Goal: Task Accomplishment & Management: Manage account settings

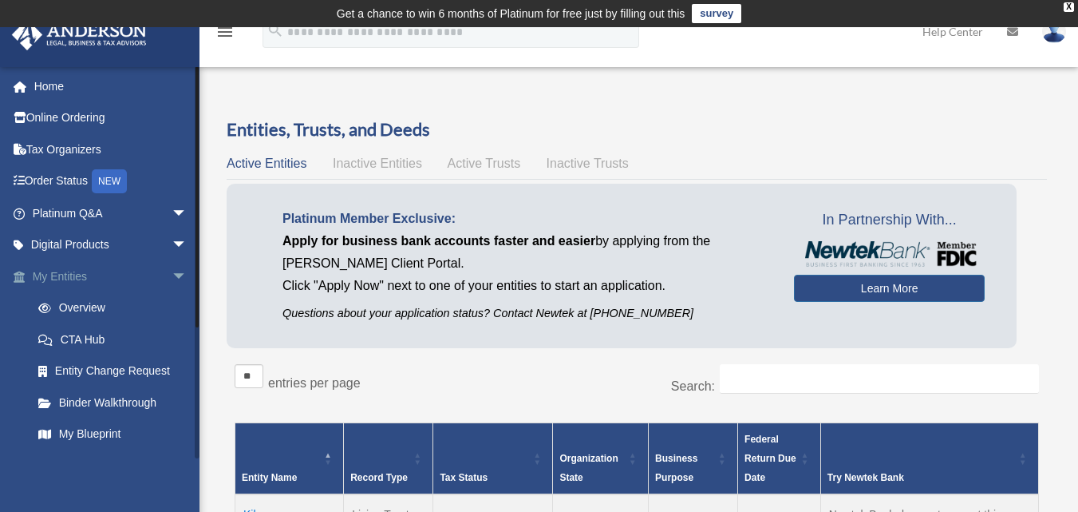
click at [172, 275] on span "arrow_drop_down" at bounding box center [188, 276] width 32 height 33
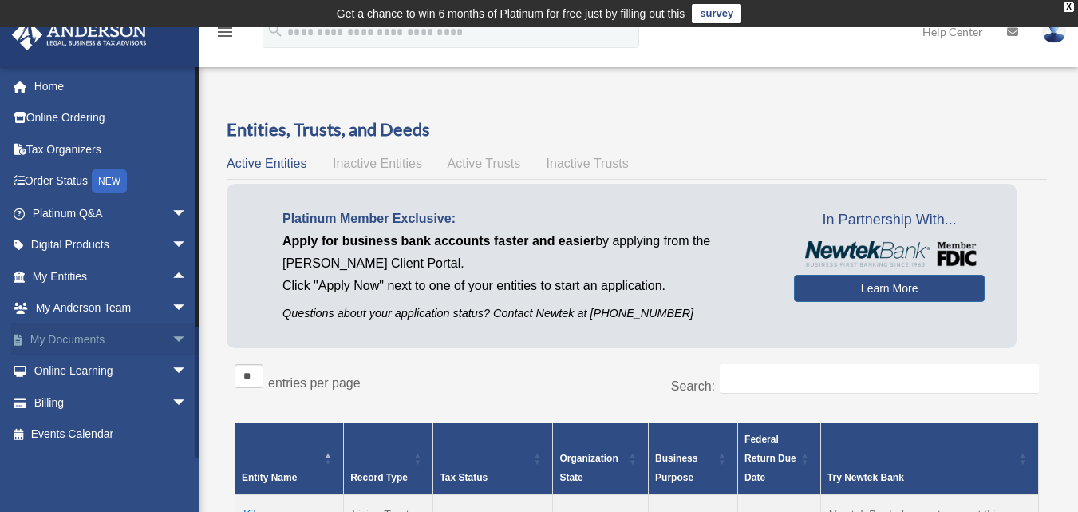
click at [172, 336] on span "arrow_drop_down" at bounding box center [188, 339] width 32 height 33
click at [69, 369] on link "Box" at bounding box center [116, 371] width 189 height 32
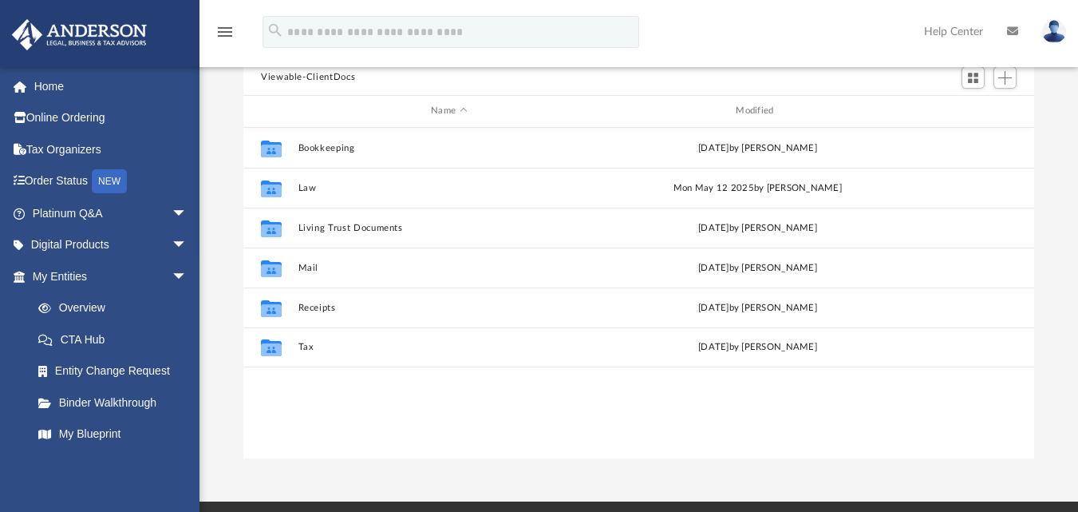
scroll to position [177, 0]
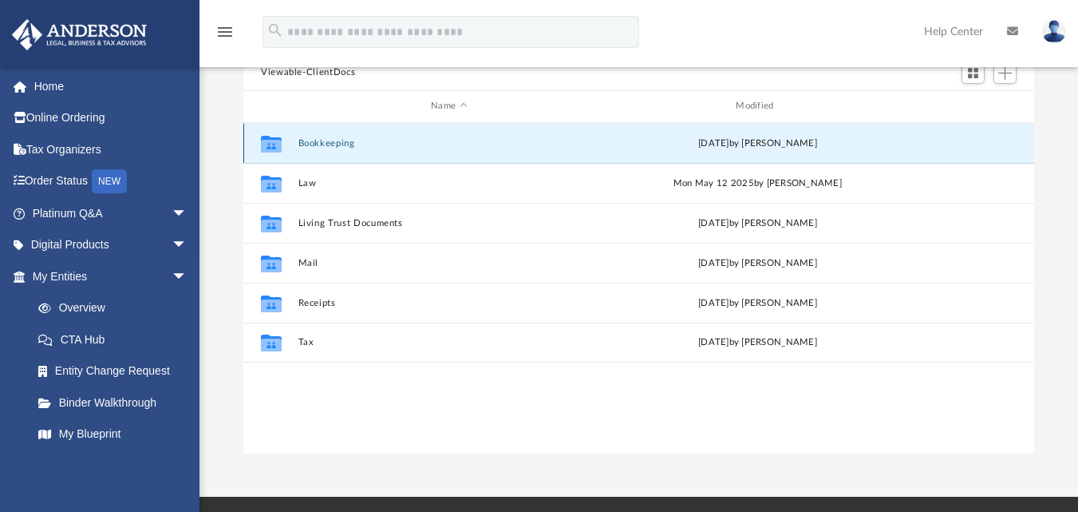
click at [312, 146] on button "Bookkeeping" at bounding box center [449, 142] width 302 height 10
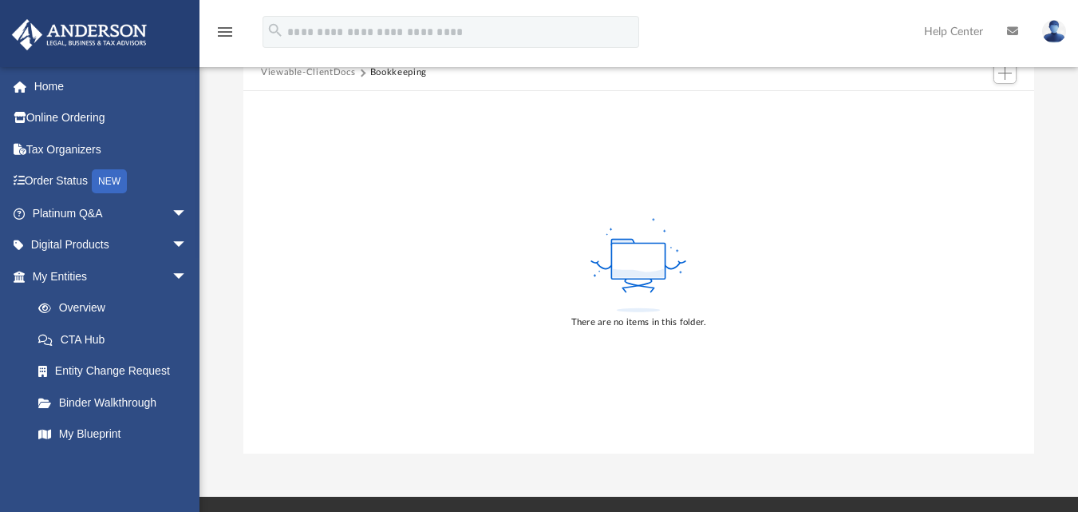
click at [316, 73] on button "Viewable-ClientDocs" at bounding box center [308, 72] width 94 height 14
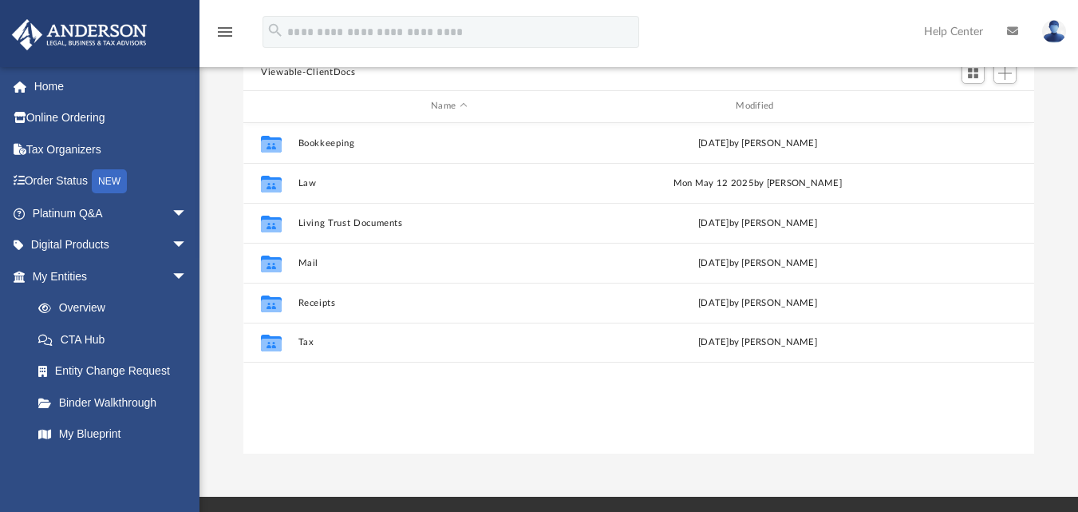
scroll to position [351, 779]
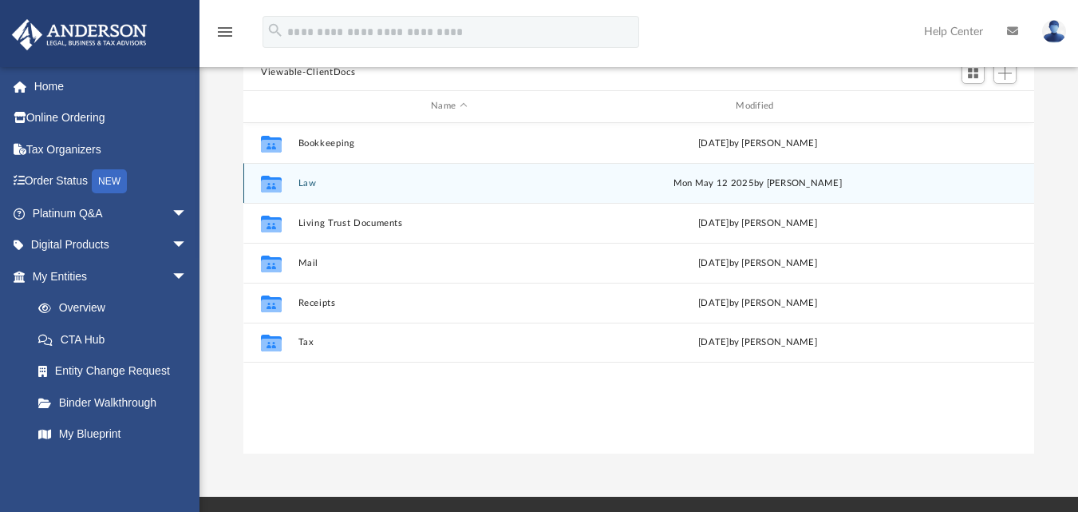
click at [310, 184] on button "Law" at bounding box center [449, 182] width 302 height 10
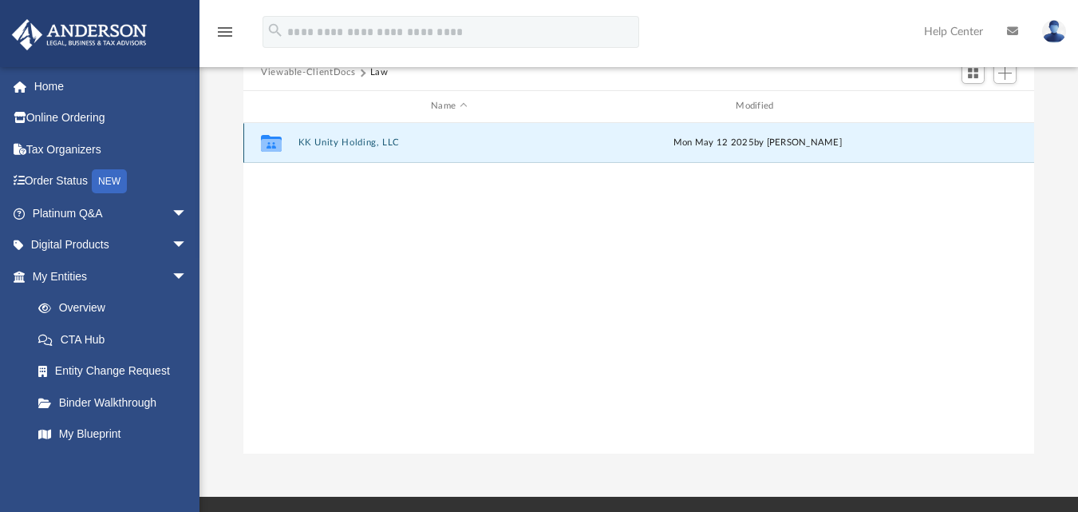
click at [343, 140] on button "KK Unity Holding, LLC" at bounding box center [449, 142] width 302 height 10
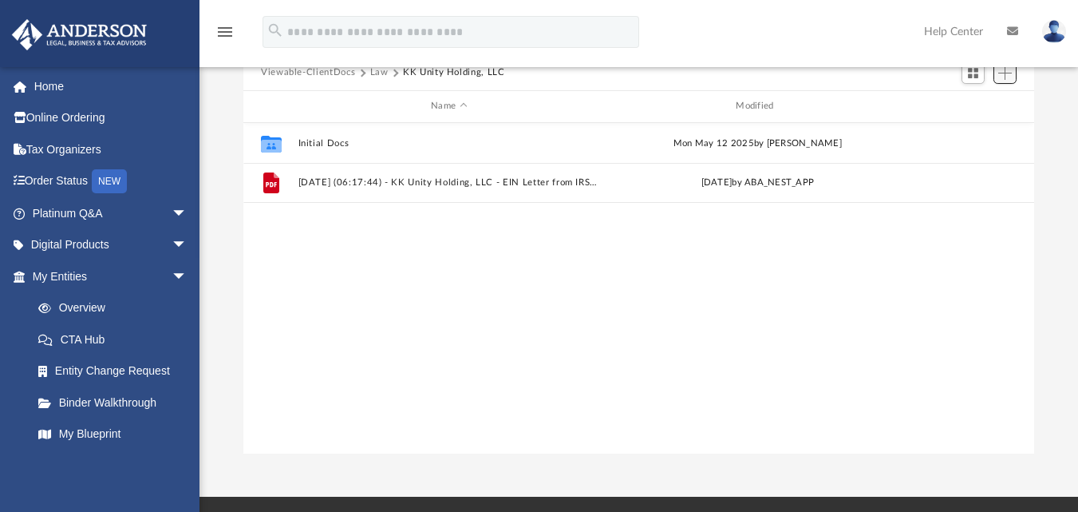
click at [1009, 73] on span "Add" at bounding box center [1005, 73] width 14 height 14
click at [976, 105] on li "Upload" at bounding box center [982, 105] width 51 height 17
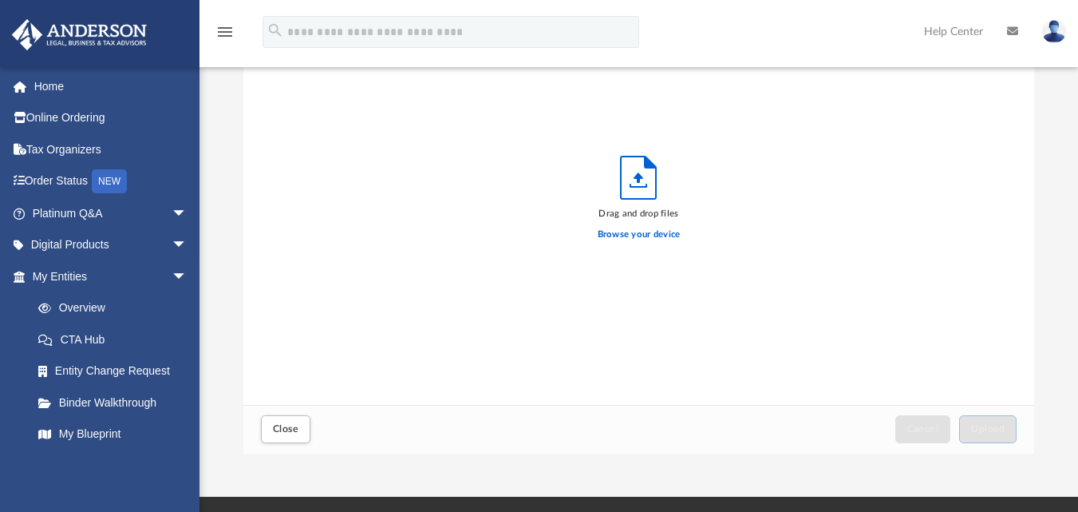
scroll to position [393, 779]
click at [639, 237] on label "Browse your device" at bounding box center [639, 234] width 83 height 14
click at [0, 0] on input "Browse your device" at bounding box center [0, 0] width 0 height 0
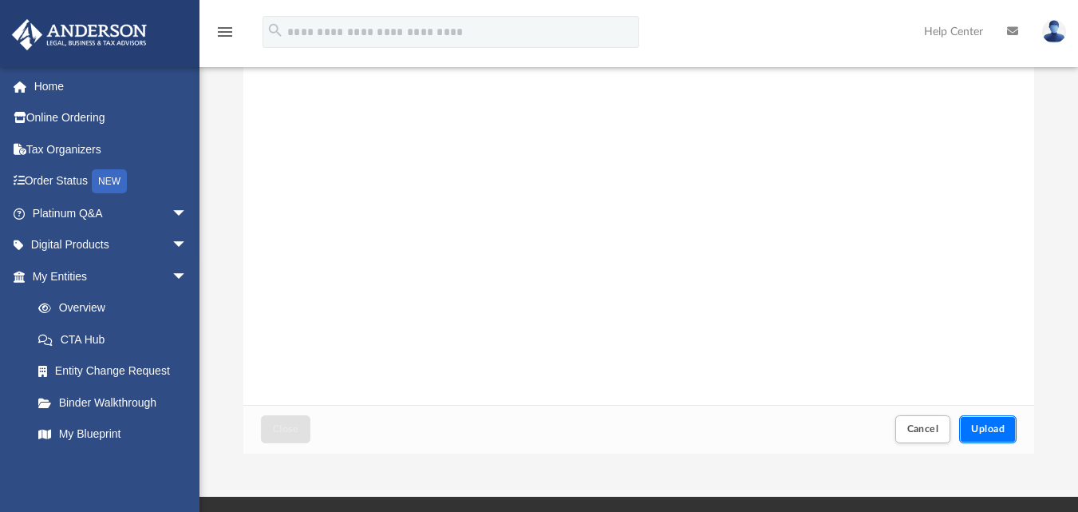
click at [986, 421] on button "Upload" at bounding box center [987, 429] width 57 height 28
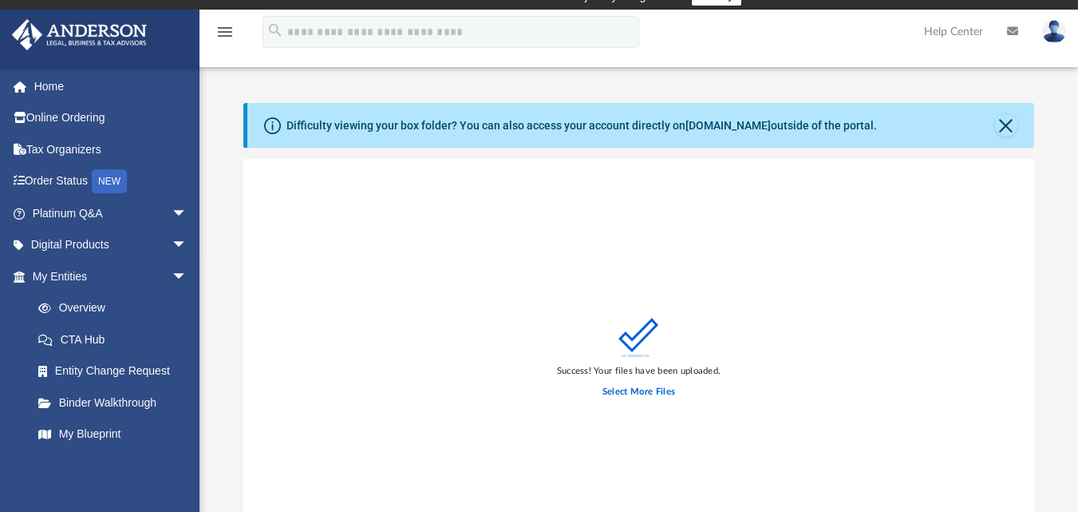
scroll to position [0, 0]
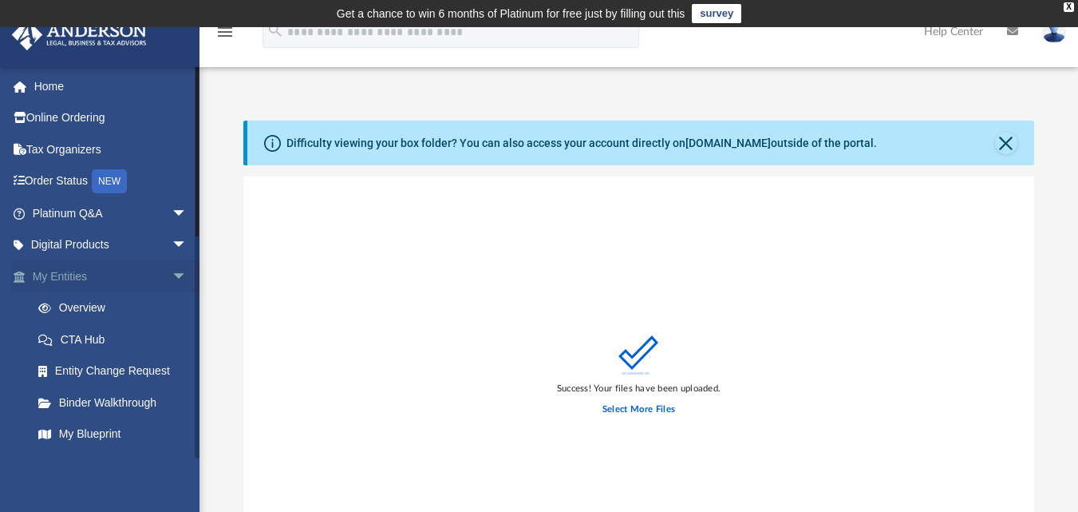
click at [96, 273] on link "My Entities arrow_drop_down" at bounding box center [111, 276] width 200 height 32
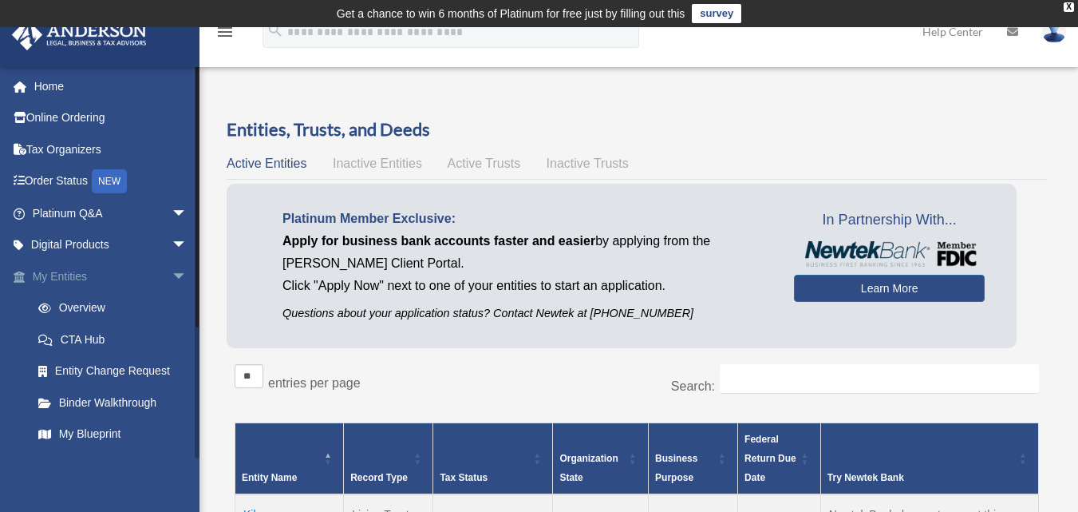
click at [65, 274] on link "My Entities arrow_drop_down" at bounding box center [111, 276] width 200 height 32
click at [172, 272] on span "arrow_drop_down" at bounding box center [188, 276] width 32 height 33
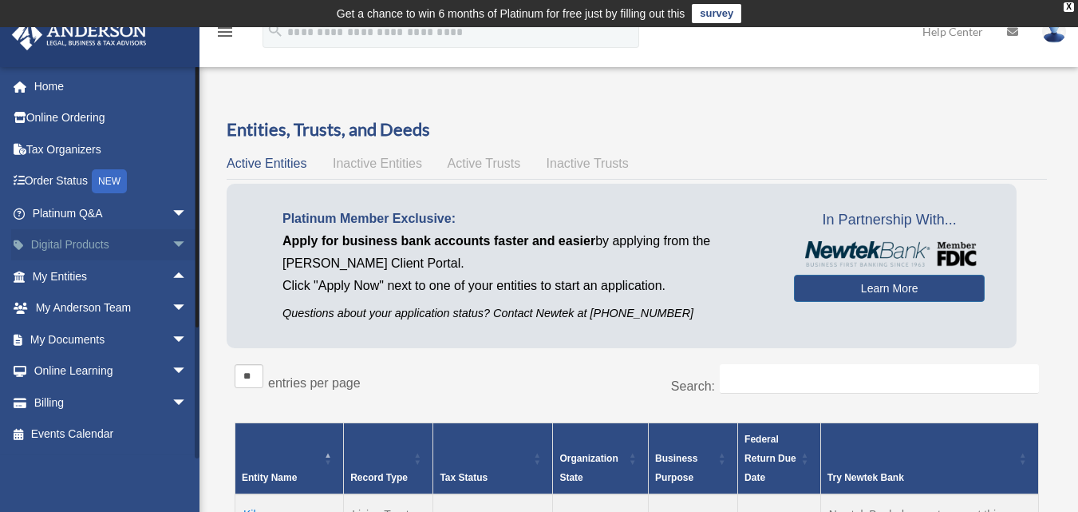
click at [172, 240] on span "arrow_drop_down" at bounding box center [188, 245] width 32 height 33
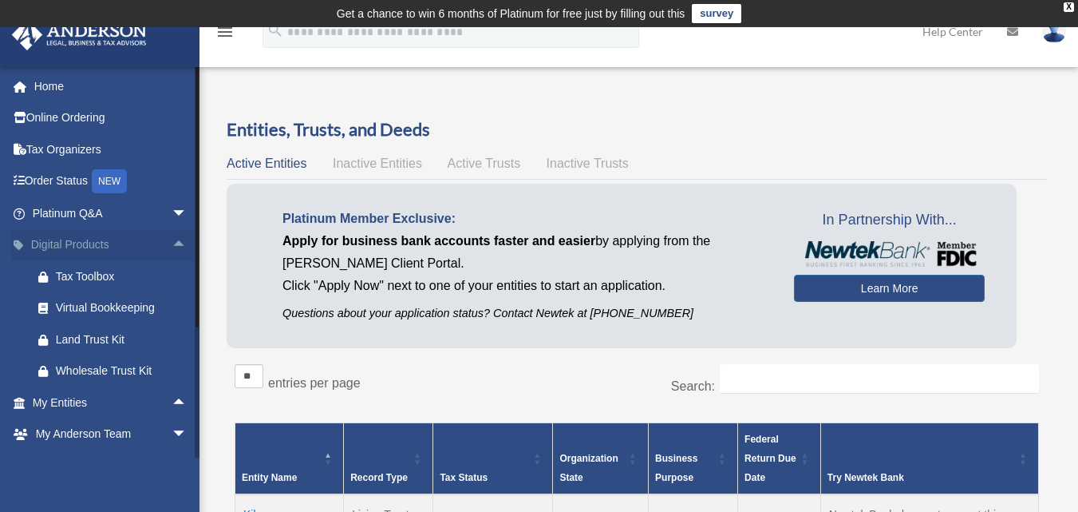
click at [172, 243] on span "arrow_drop_up" at bounding box center [188, 245] width 32 height 33
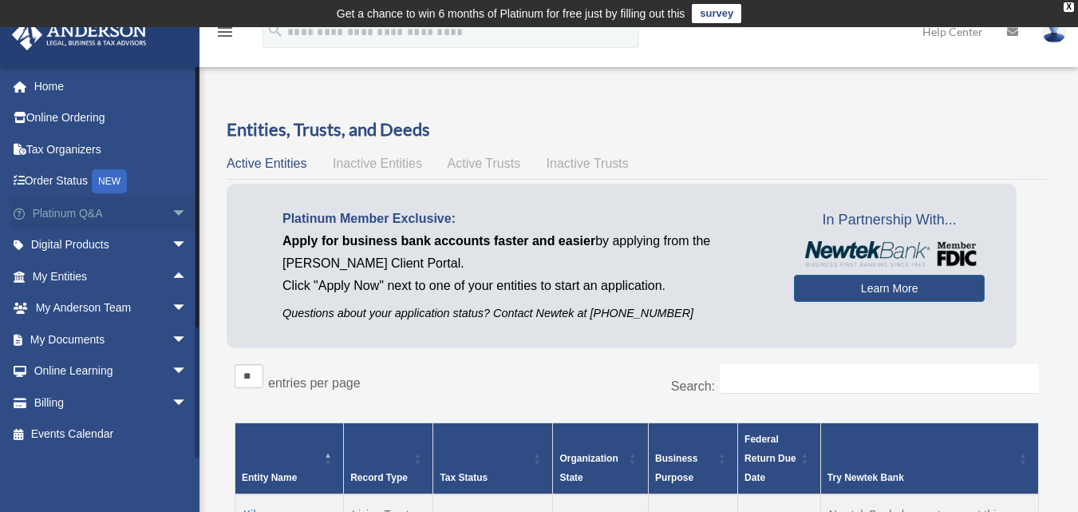
click at [172, 214] on span "arrow_drop_down" at bounding box center [188, 213] width 32 height 33
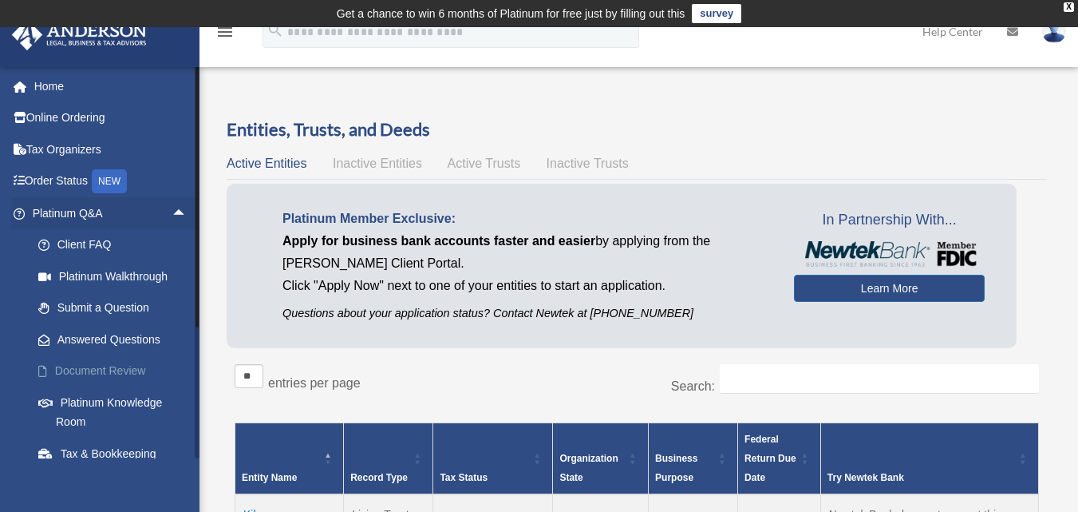
click at [82, 366] on link "Document Review" at bounding box center [116, 371] width 189 height 32
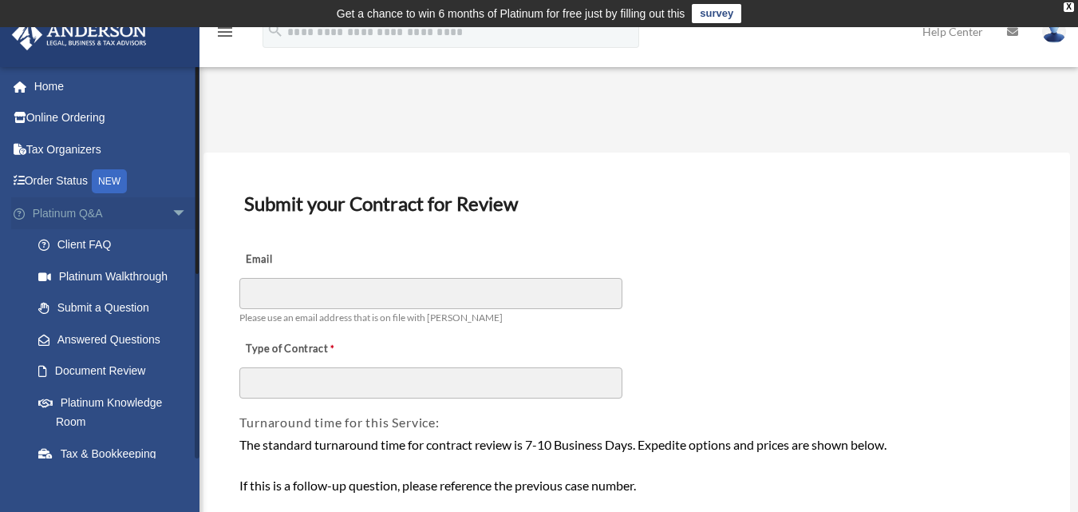
click at [172, 209] on span "arrow_drop_down" at bounding box center [188, 213] width 32 height 33
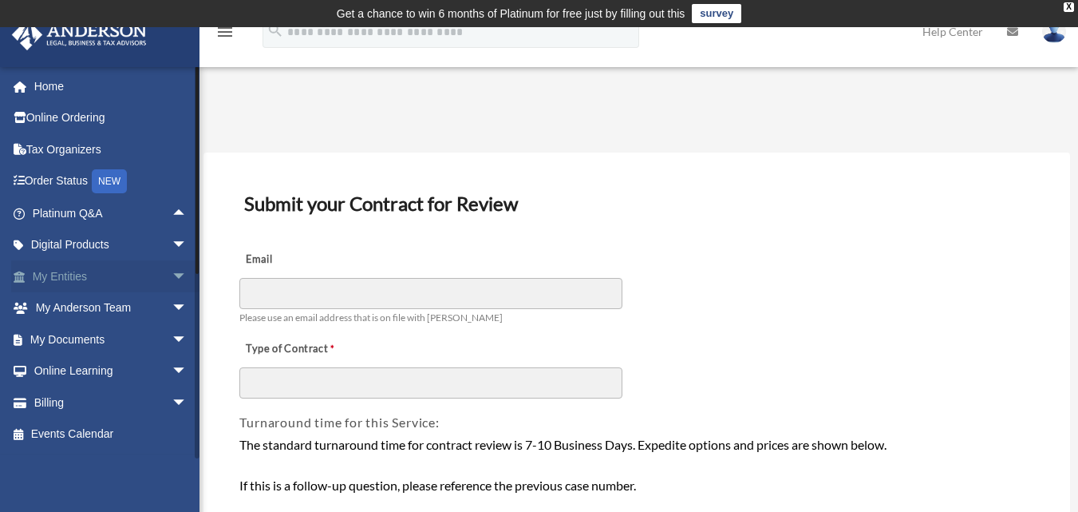
click at [172, 272] on span "arrow_drop_down" at bounding box center [188, 276] width 32 height 33
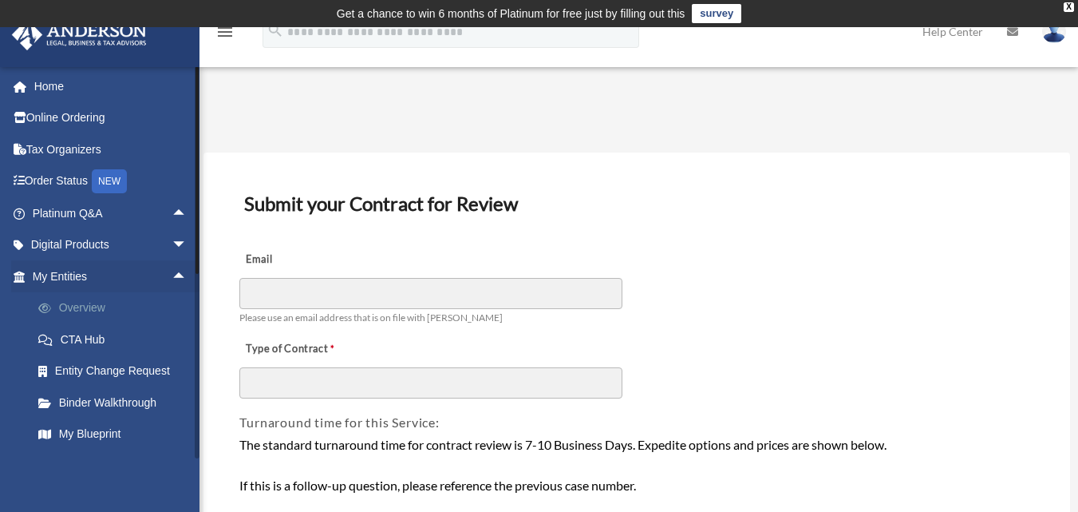
click at [97, 307] on link "Overview" at bounding box center [116, 308] width 189 height 32
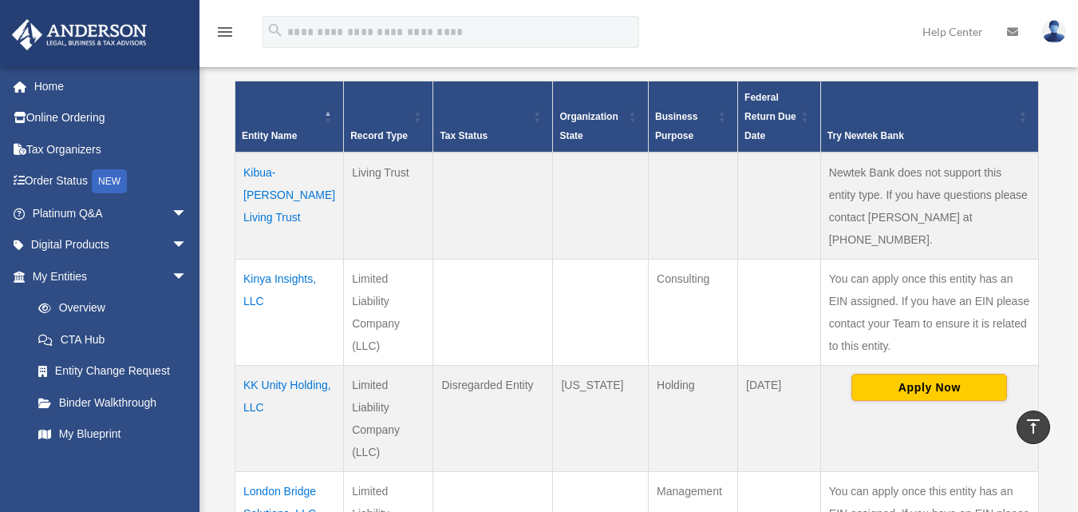
scroll to position [480, 0]
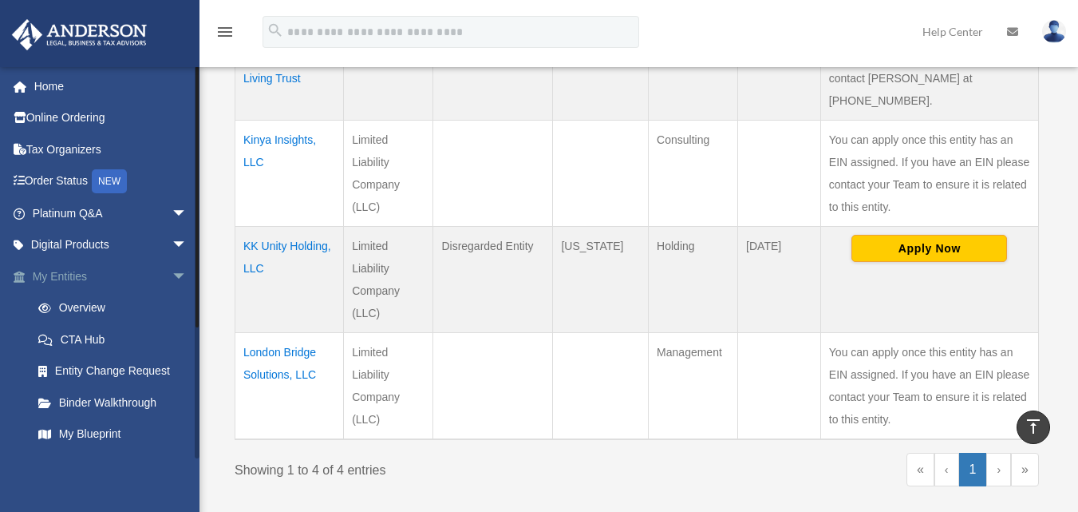
click at [172, 283] on span "arrow_drop_down" at bounding box center [188, 276] width 32 height 33
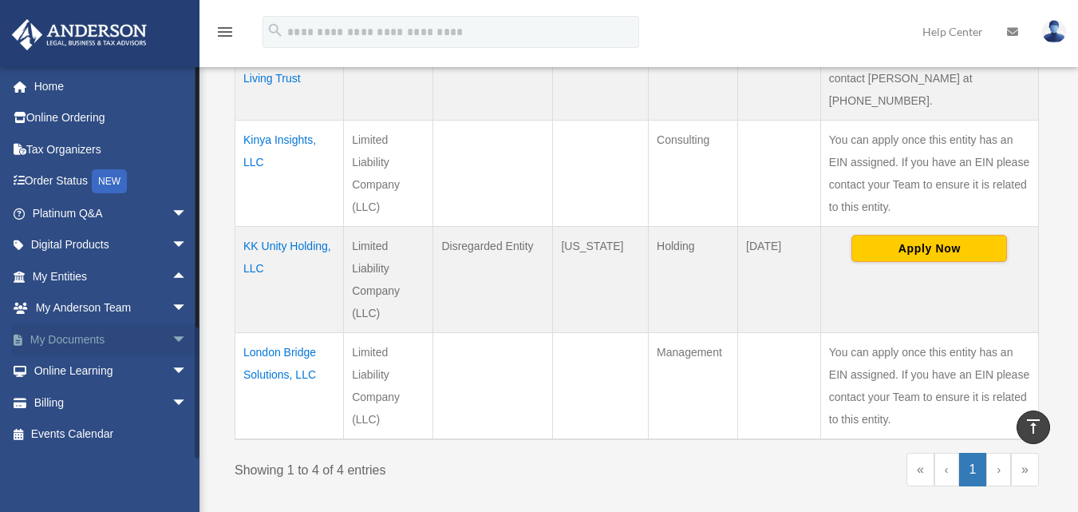
click at [172, 340] on span "arrow_drop_down" at bounding box center [188, 339] width 32 height 33
click at [64, 373] on link "Box" at bounding box center [116, 371] width 189 height 32
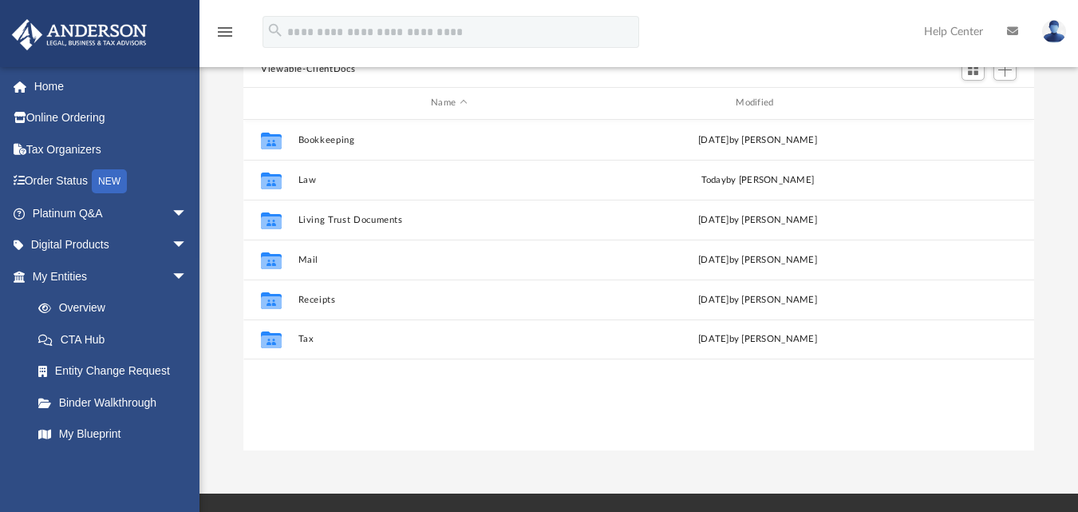
scroll to position [182, 0]
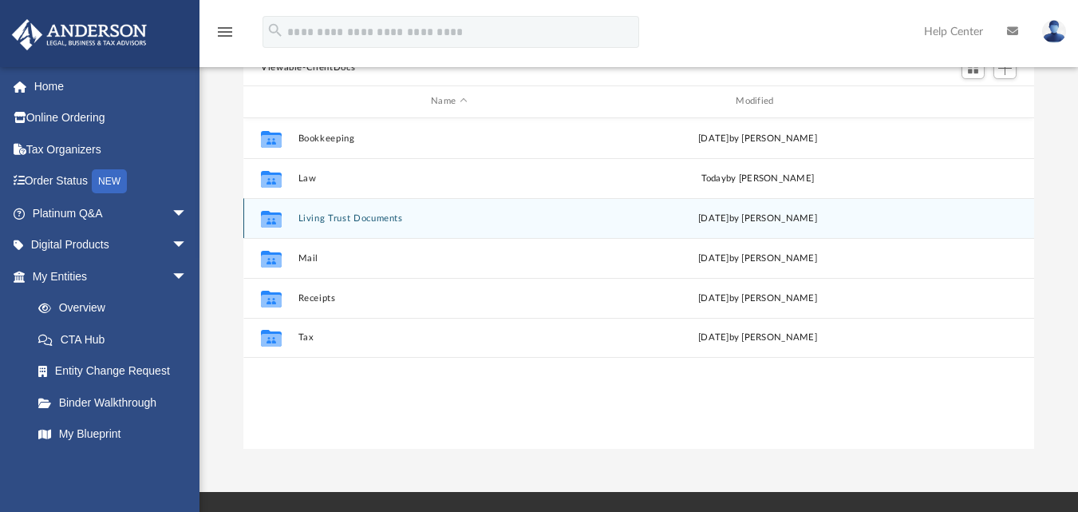
click at [353, 220] on button "Living Trust Documents" at bounding box center [449, 217] width 302 height 10
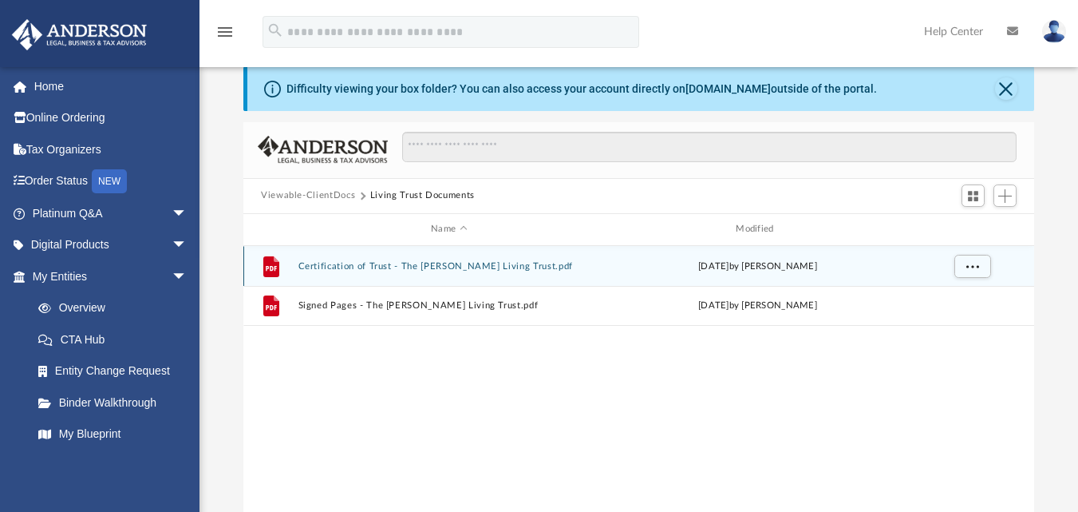
scroll to position [48, 0]
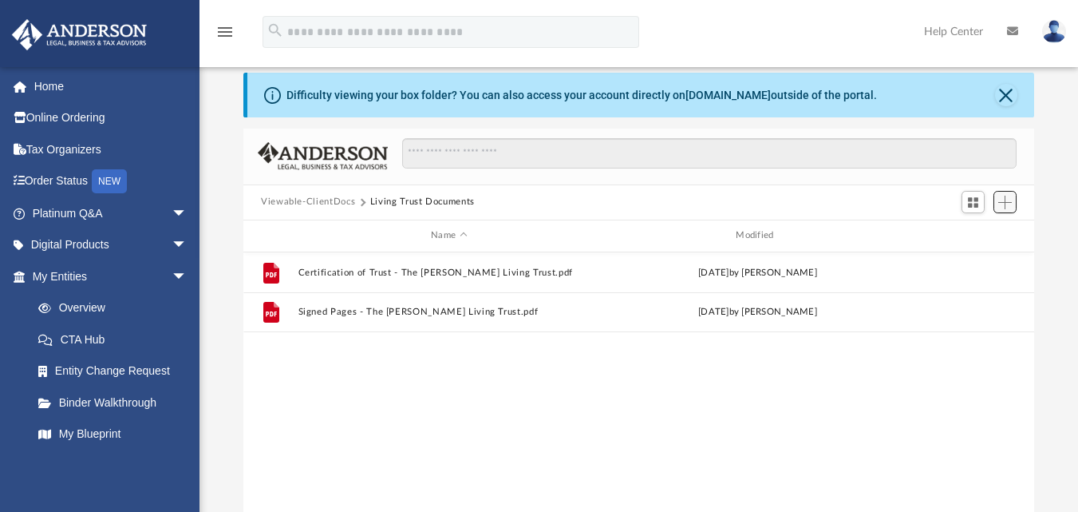
click at [1008, 201] on span "Add" at bounding box center [1005, 203] width 14 height 14
click at [971, 235] on li "Upload" at bounding box center [982, 234] width 51 height 17
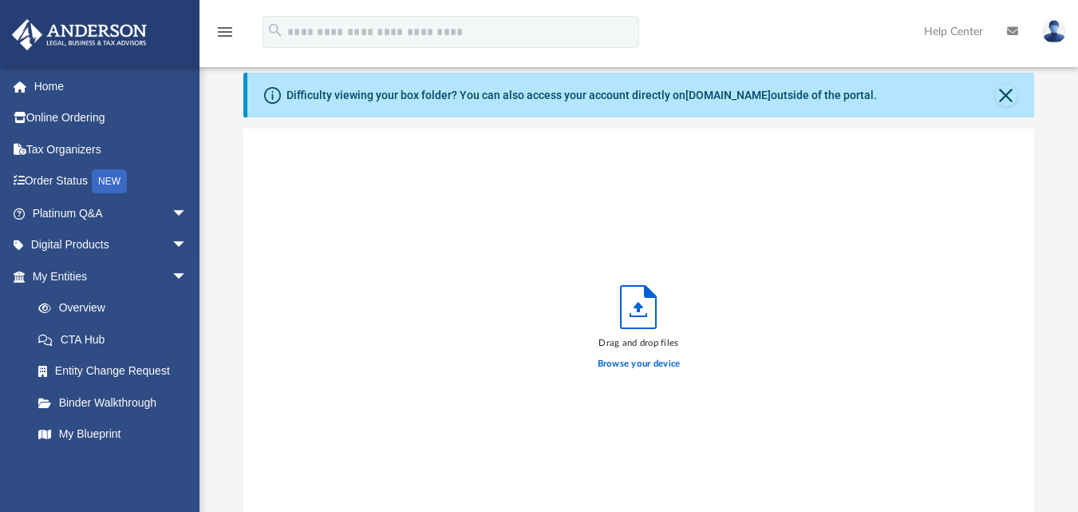
scroll to position [393, 779]
click at [630, 369] on label "Browse your device" at bounding box center [639, 364] width 83 height 14
click at [0, 0] on input "Browse your device" at bounding box center [0, 0] width 0 height 0
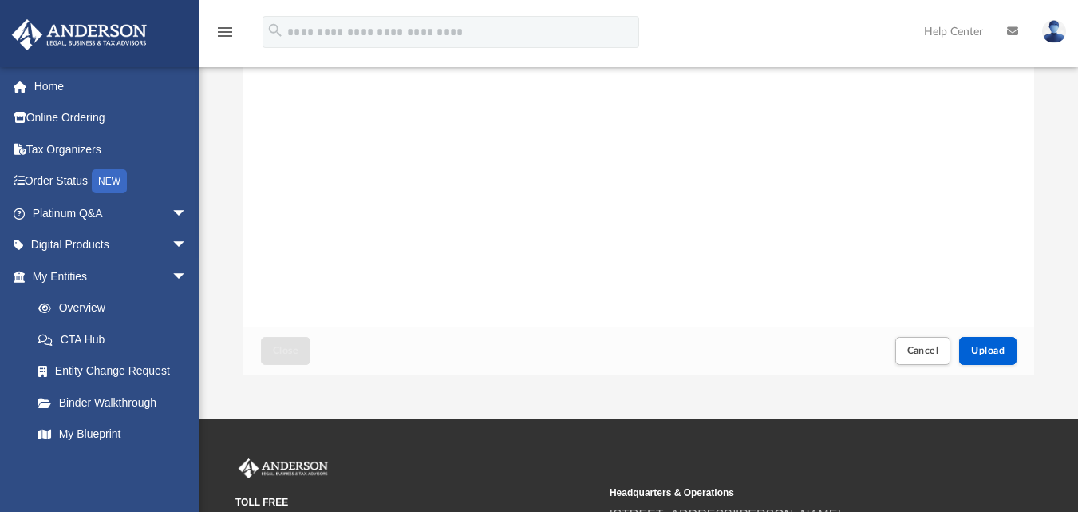
scroll to position [257, 0]
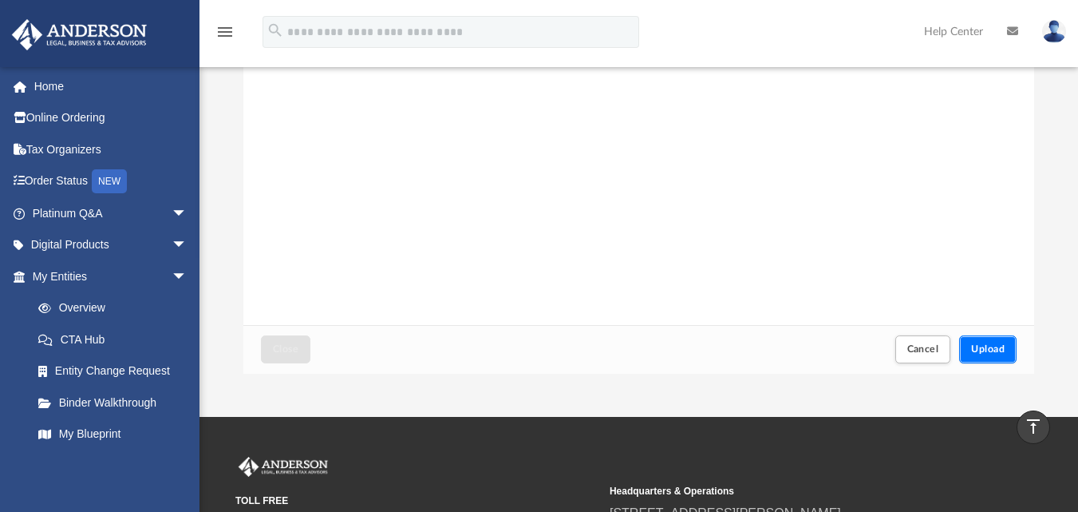
click at [991, 343] on button "Upload" at bounding box center [987, 349] width 57 height 28
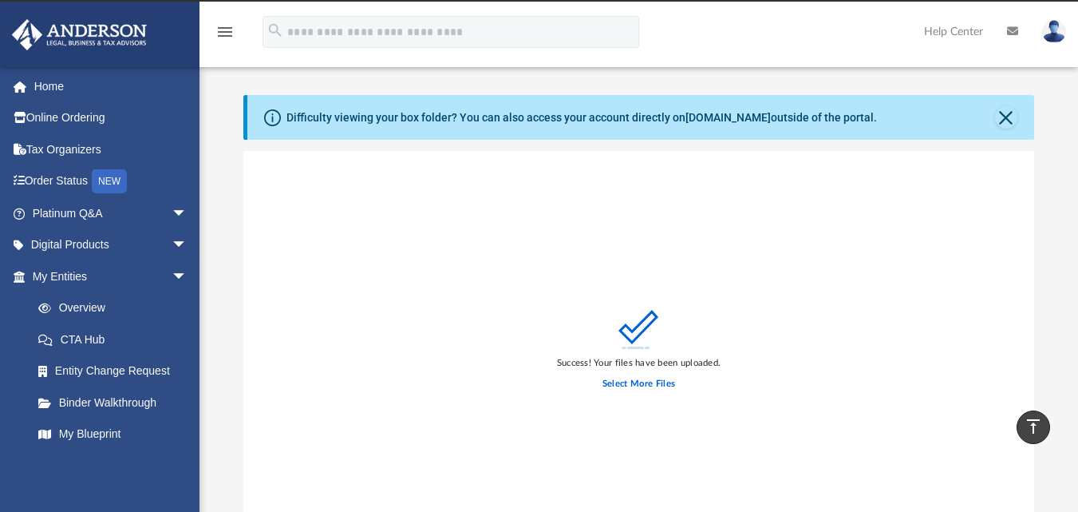
scroll to position [21, 0]
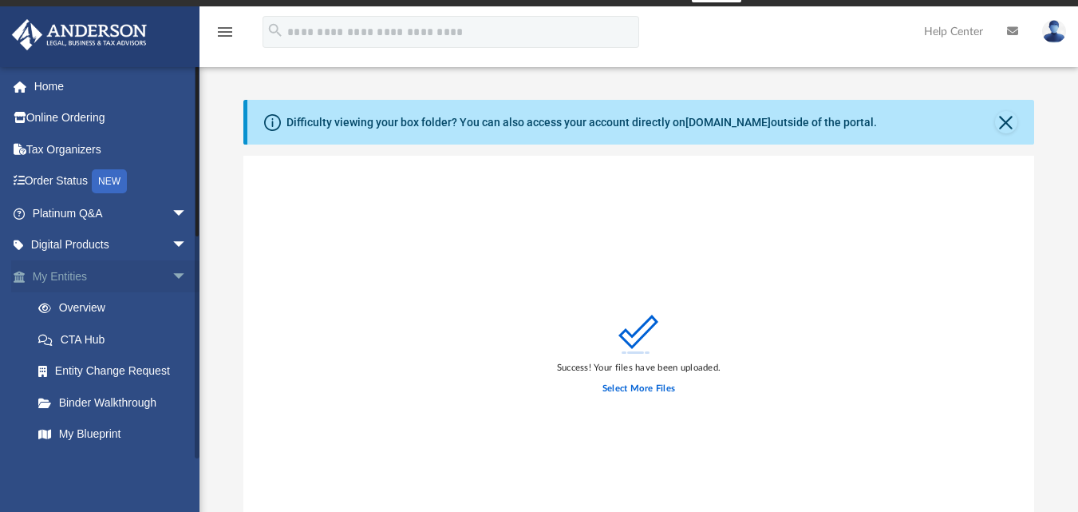
click at [172, 276] on span "arrow_drop_down" at bounding box center [188, 276] width 32 height 33
click at [172, 310] on span "arrow_drop_down" at bounding box center [188, 308] width 32 height 33
click at [62, 367] on link "Box" at bounding box center [116, 371] width 189 height 32
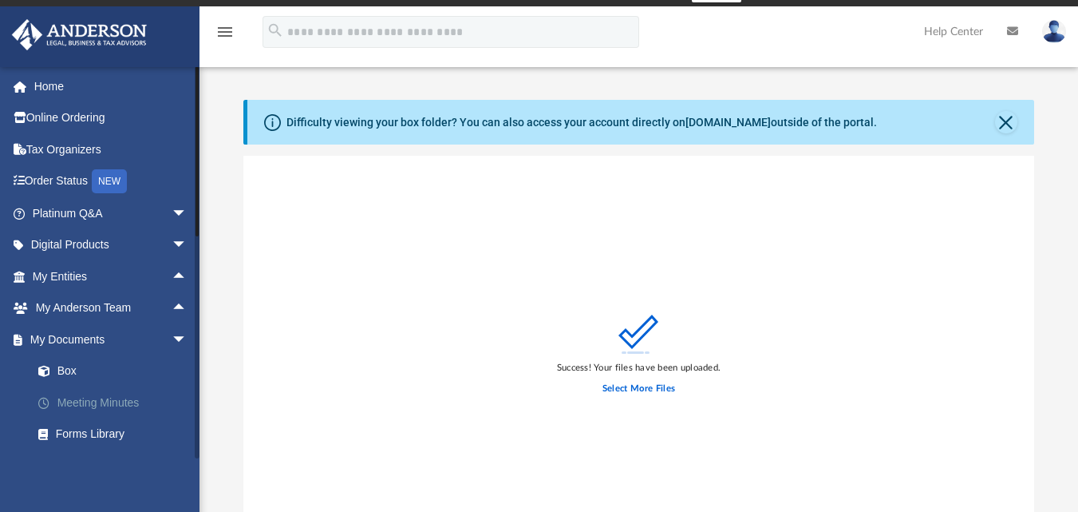
click at [89, 401] on link "Meeting Minutes" at bounding box center [116, 402] width 189 height 32
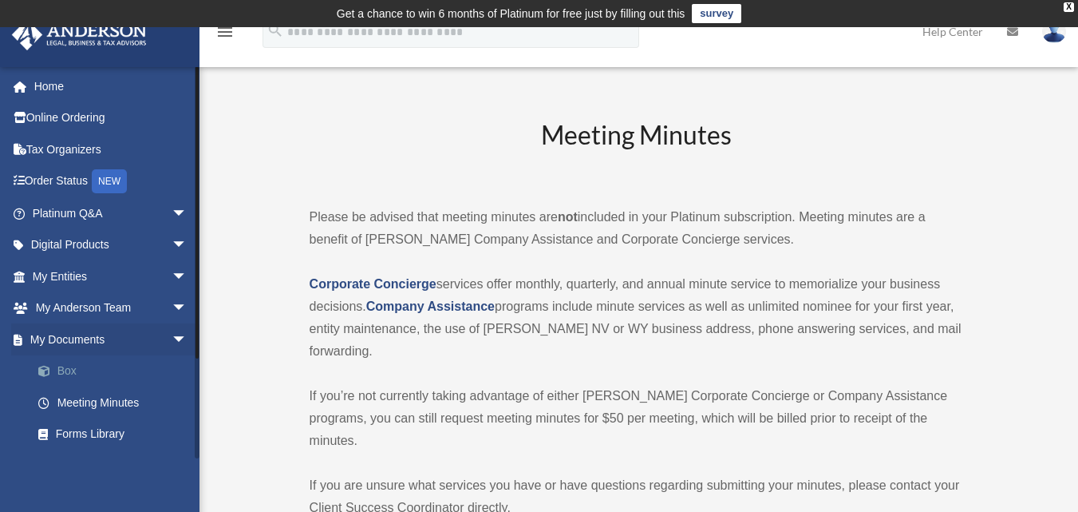
click at [63, 371] on link "Box" at bounding box center [116, 371] width 189 height 32
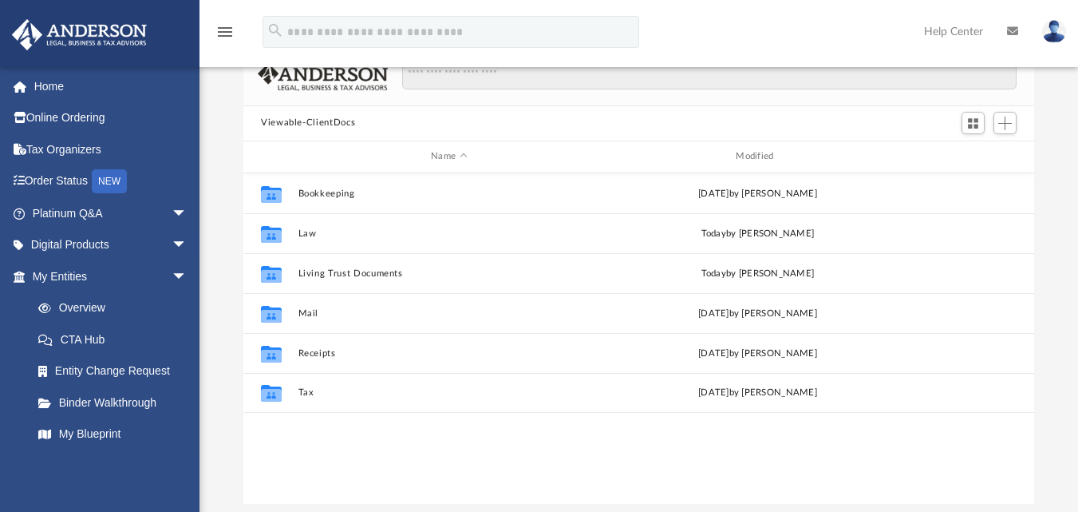
scroll to position [133, 0]
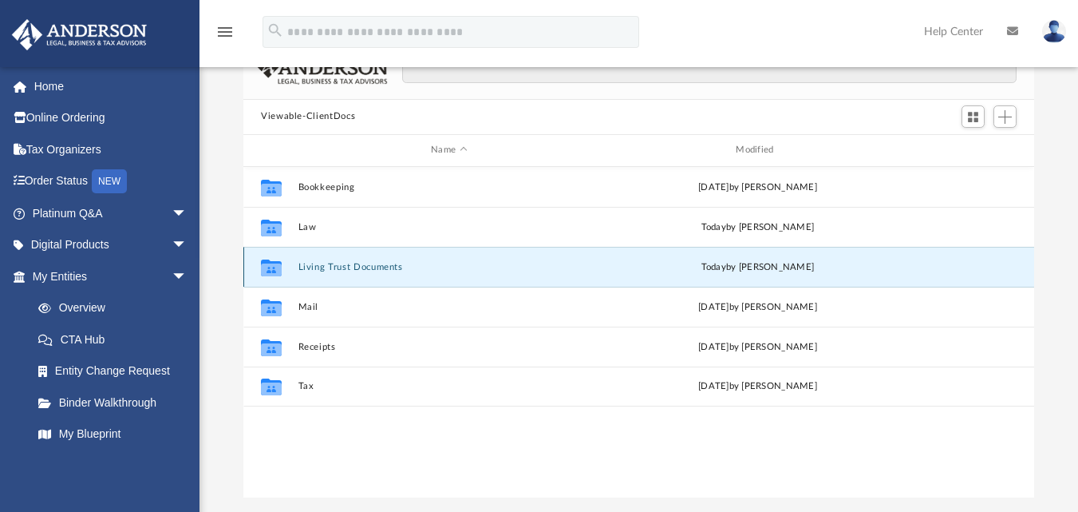
click at [346, 268] on button "Living Trust Documents" at bounding box center [449, 266] width 302 height 10
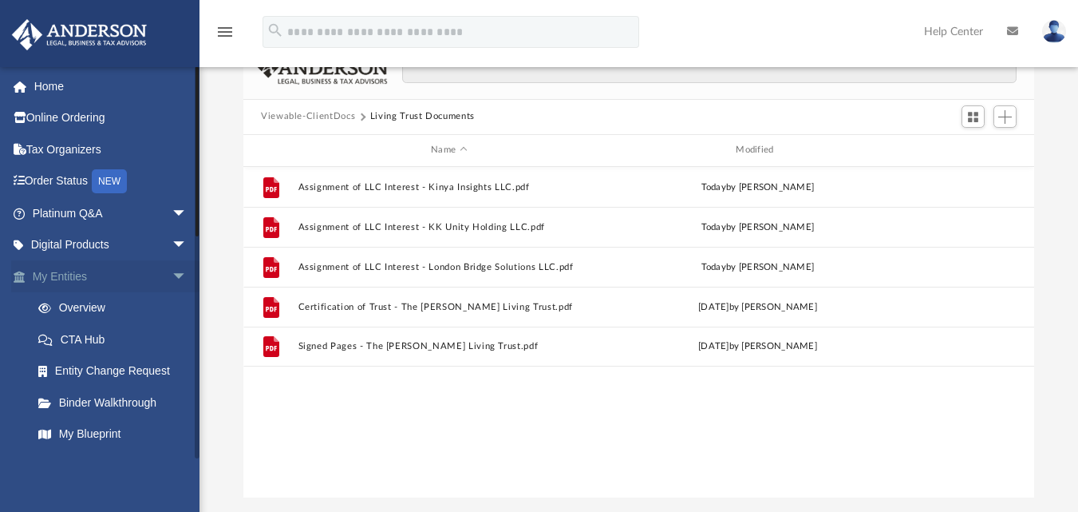
click at [172, 277] on span "arrow_drop_down" at bounding box center [188, 276] width 32 height 33
click at [172, 306] on span "arrow_drop_down" at bounding box center [188, 308] width 32 height 33
